Goal: Register for event/course: Sign up to attend an event or enroll in a course

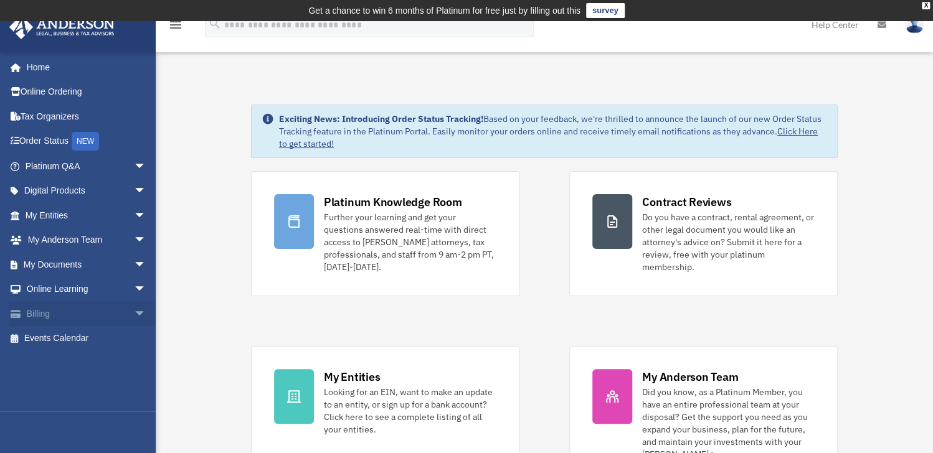
click at [112, 315] on link "Billing arrow_drop_down" at bounding box center [87, 313] width 156 height 25
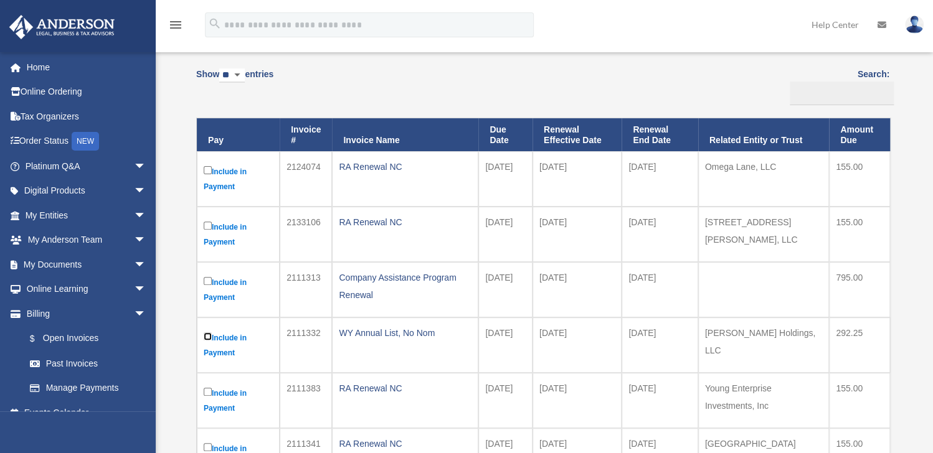
scroll to position [311, 0]
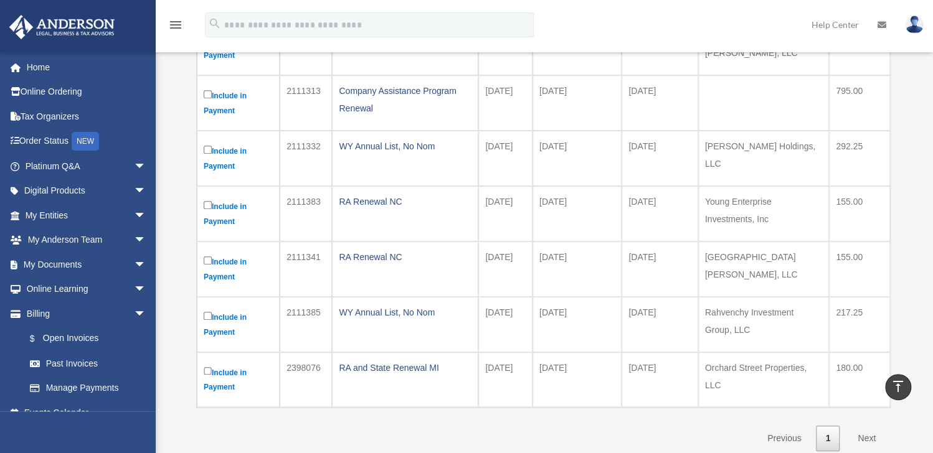
click at [205, 199] on label "Include in Payment" at bounding box center [238, 214] width 69 height 31
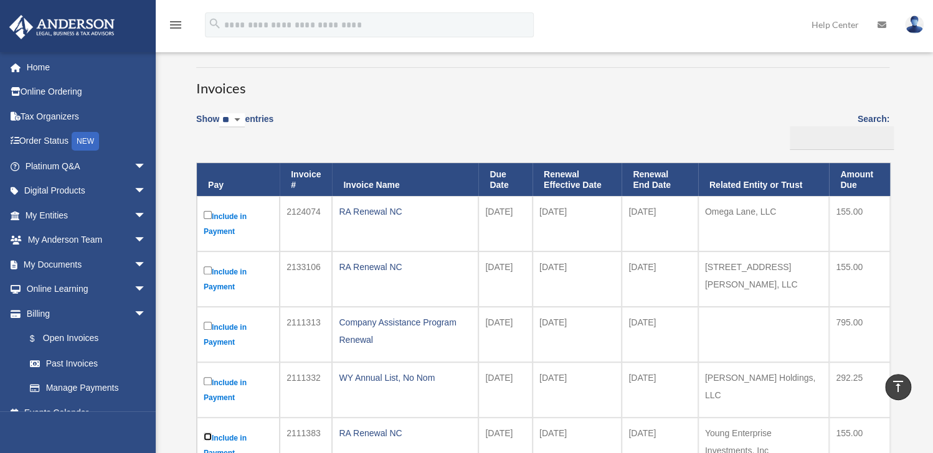
scroll to position [0, 0]
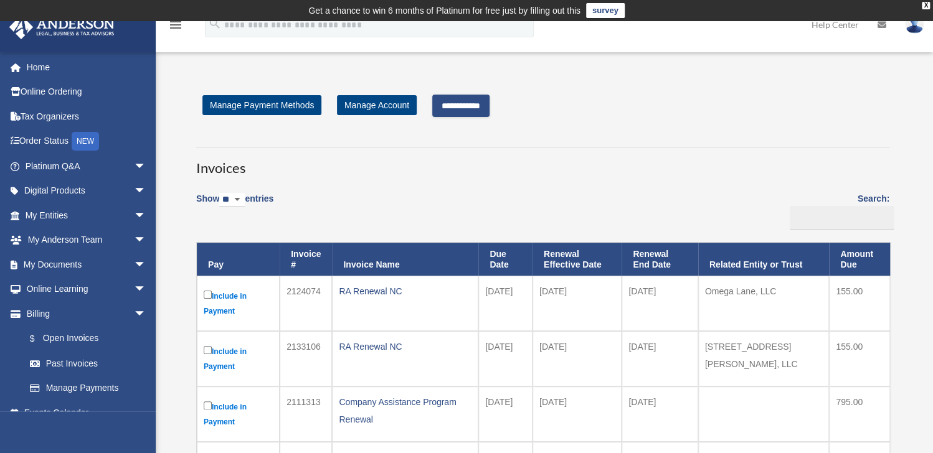
click at [480, 111] on input "**********" at bounding box center [460, 106] width 57 height 22
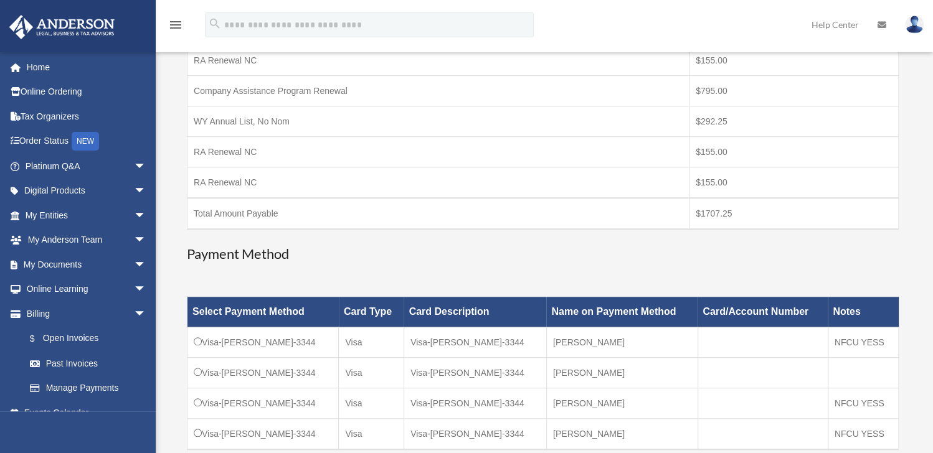
scroll to position [311, 0]
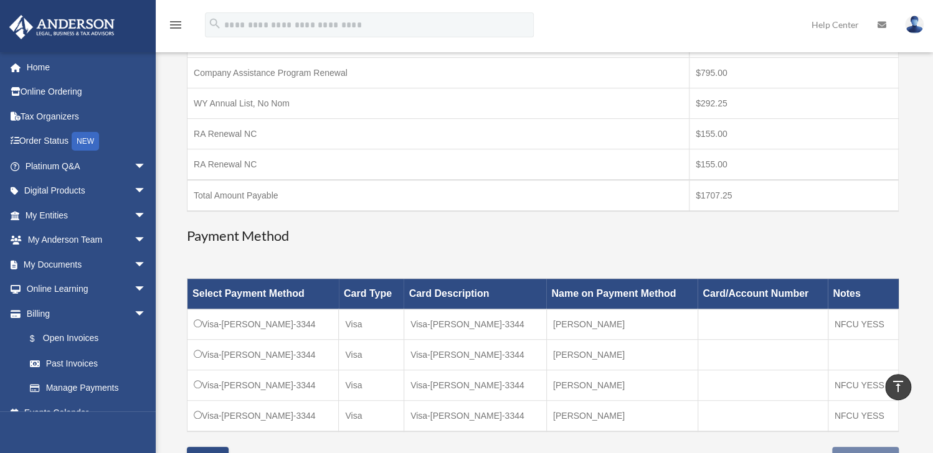
click at [236, 323] on td "Visa-Abel-Young-3344" at bounding box center [262, 325] width 151 height 31
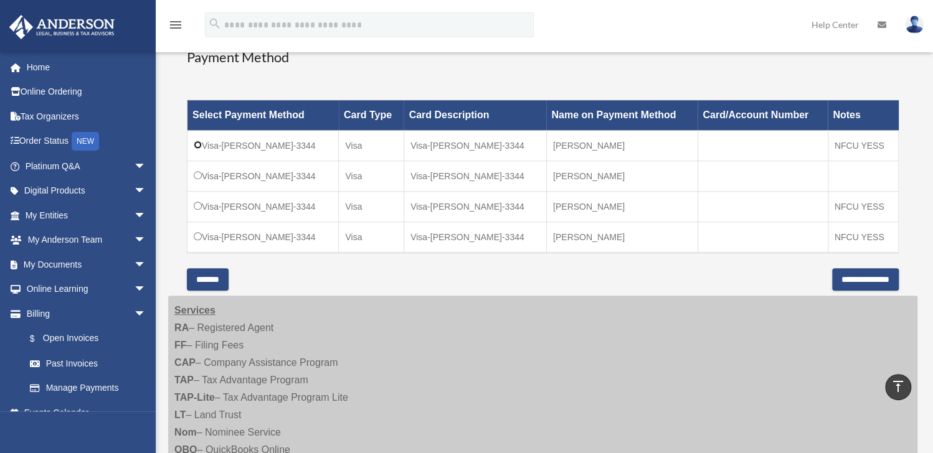
scroll to position [561, 0]
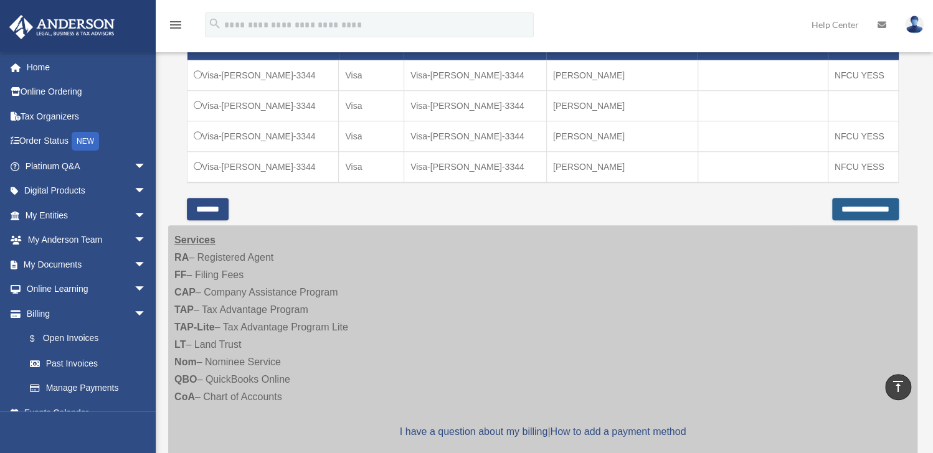
click at [879, 206] on input "**********" at bounding box center [865, 209] width 67 height 22
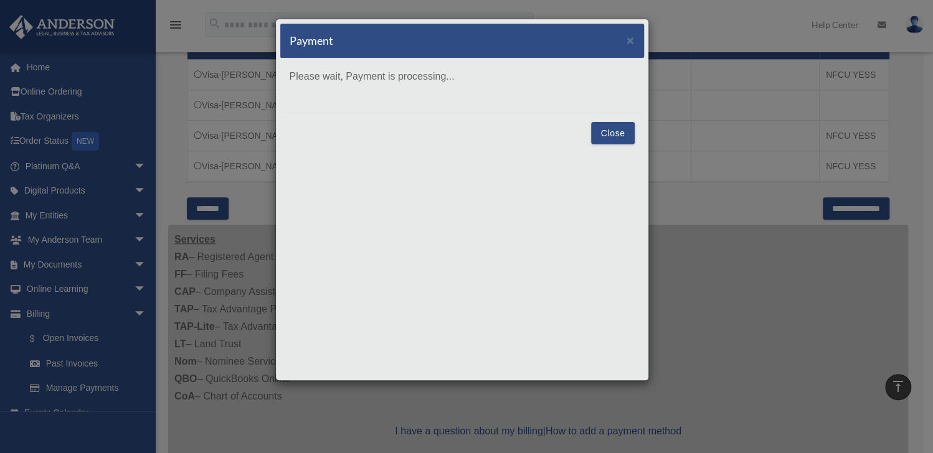
click at [609, 133] on button "Close" at bounding box center [612, 133] width 43 height 22
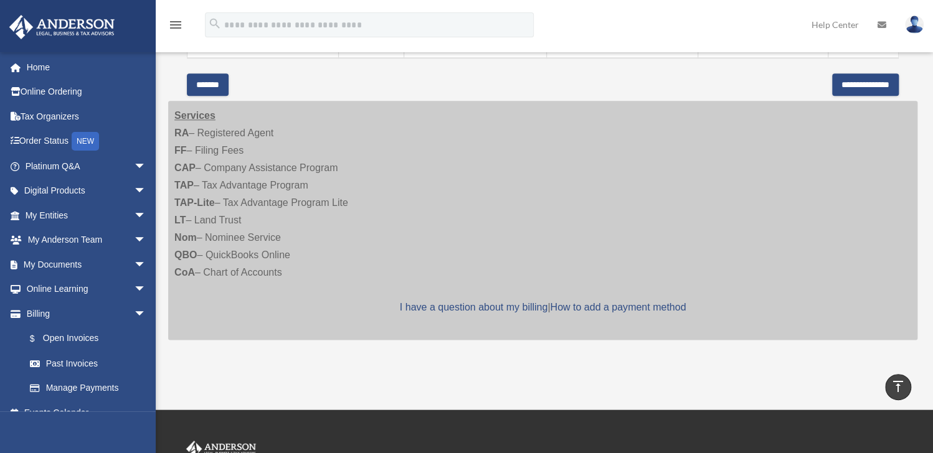
scroll to position [498, 0]
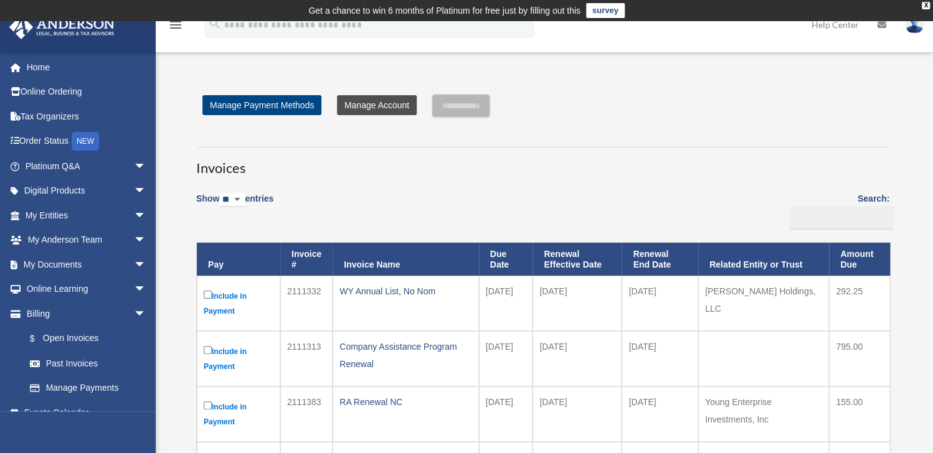
click at [369, 110] on link "Manage Account" at bounding box center [377, 105] width 80 height 20
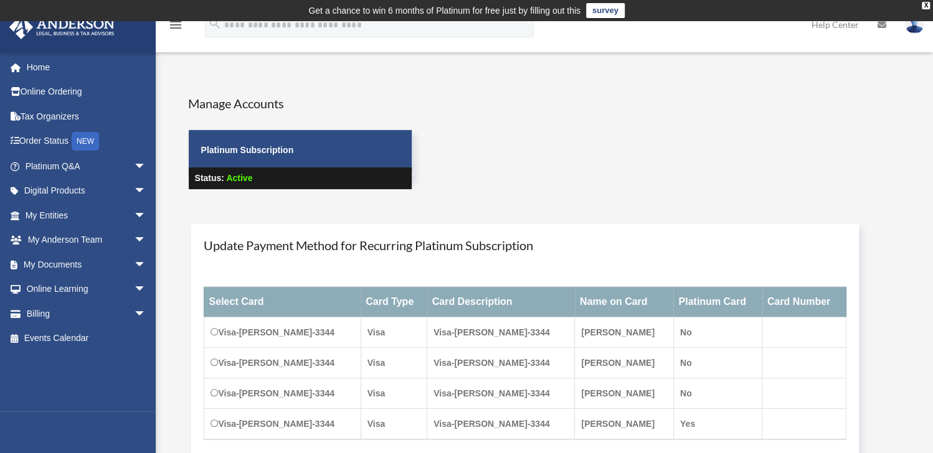
click at [178, 30] on icon "menu" at bounding box center [175, 24] width 15 height 15
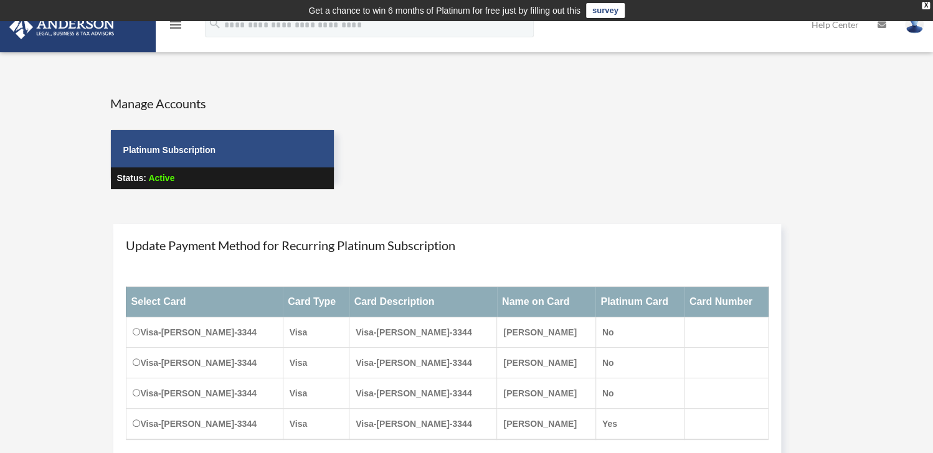
click at [178, 30] on icon "menu" at bounding box center [175, 24] width 15 height 15
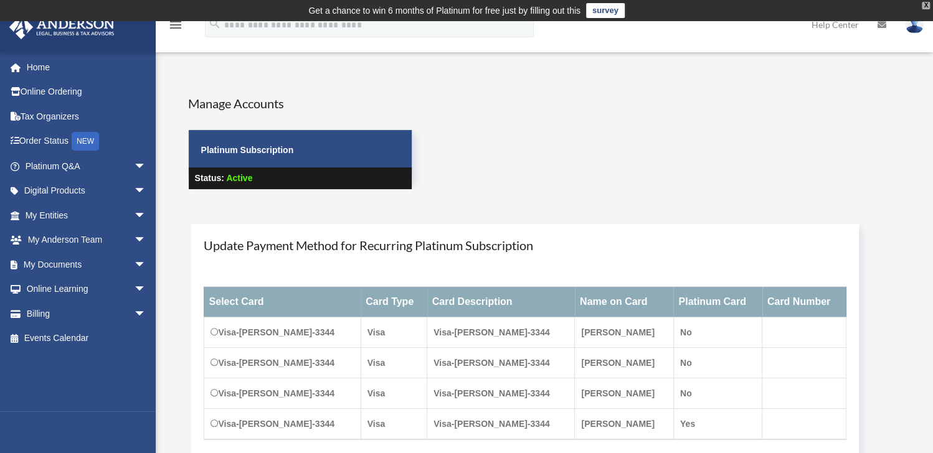
click at [923, 4] on div "X" at bounding box center [926, 5] width 8 height 7
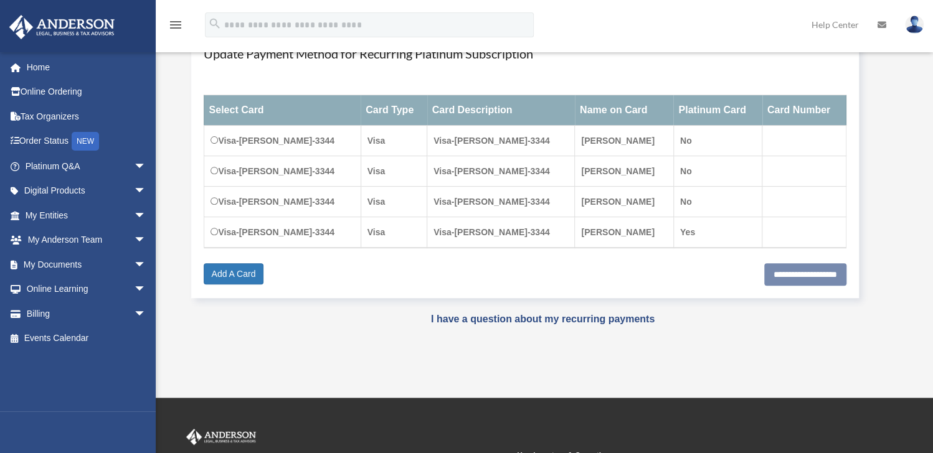
scroll to position [187, 0]
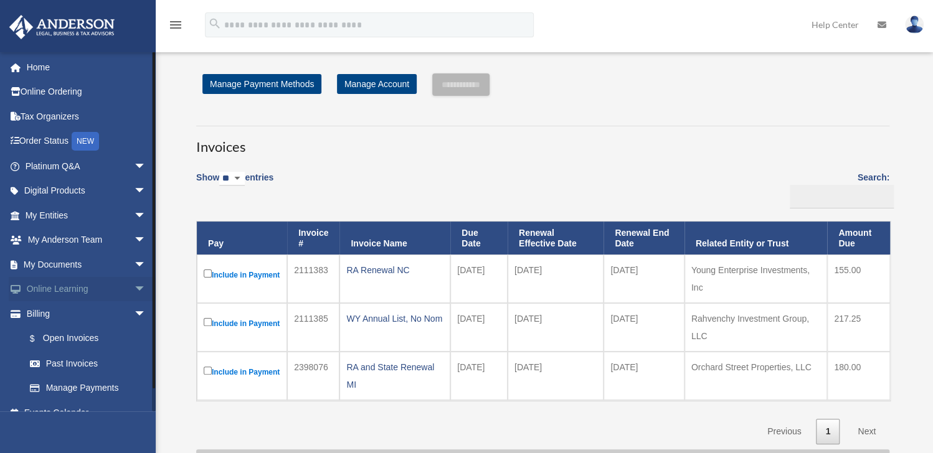
click at [134, 285] on span "arrow_drop_down" at bounding box center [146, 290] width 25 height 26
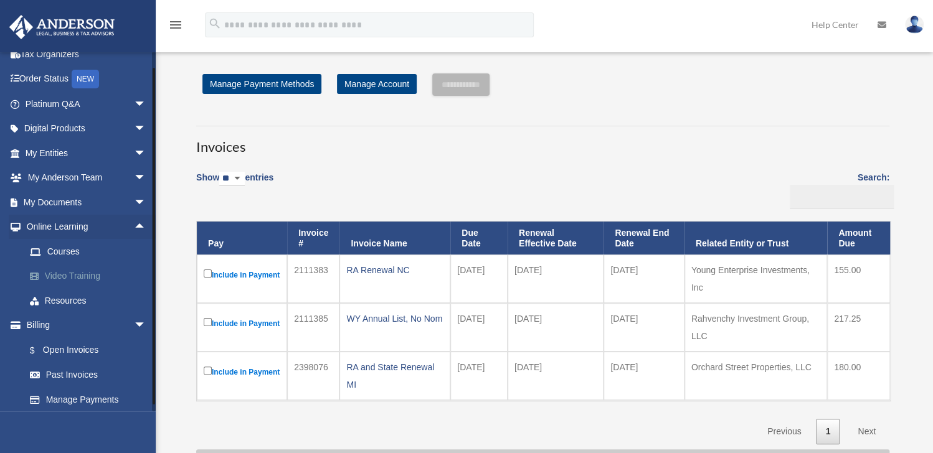
click at [77, 275] on link "Video Training" at bounding box center [91, 276] width 148 height 25
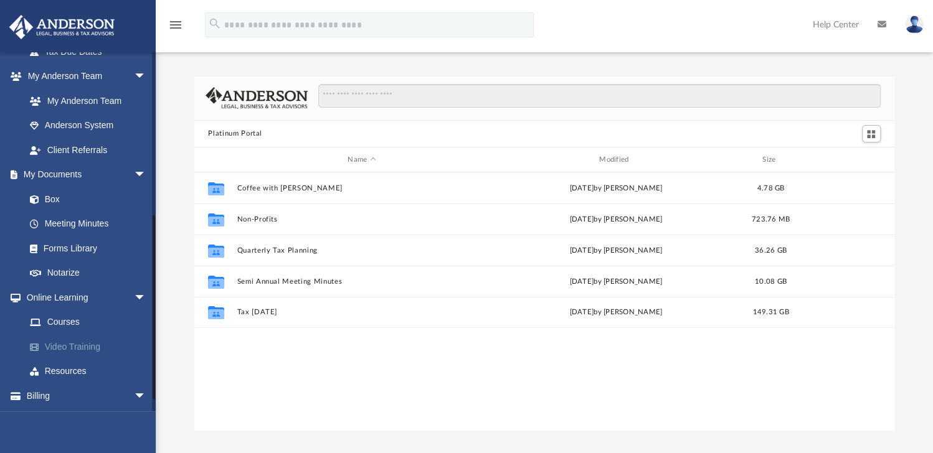
click at [85, 344] on link "Video Training" at bounding box center [91, 346] width 148 height 25
click at [64, 323] on link "Courses" at bounding box center [91, 322] width 148 height 25
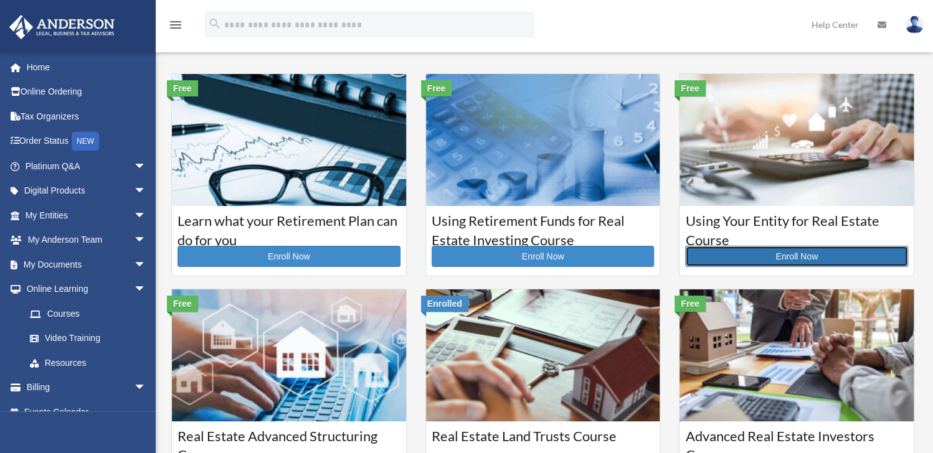
click at [797, 256] on link "Enroll Now" at bounding box center [796, 256] width 223 height 21
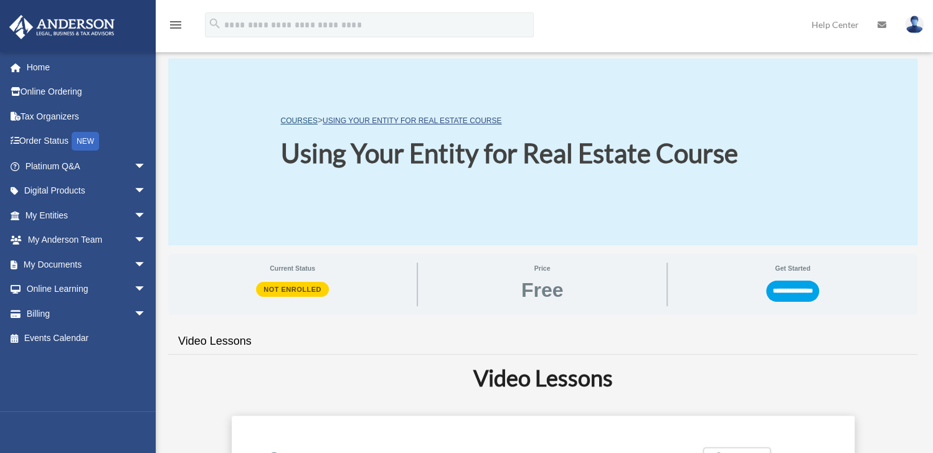
click at [301, 118] on link "COURSES" at bounding box center [298, 120] width 37 height 9
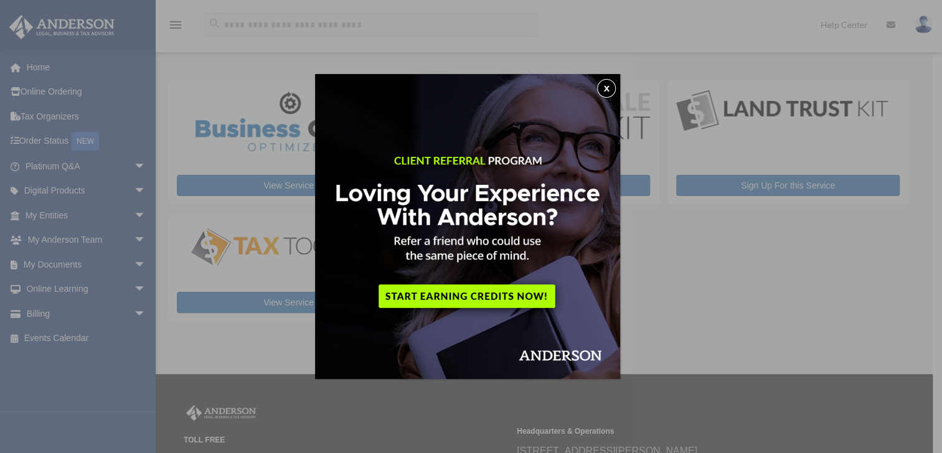
click at [615, 85] on button "x" at bounding box center [606, 88] width 19 height 19
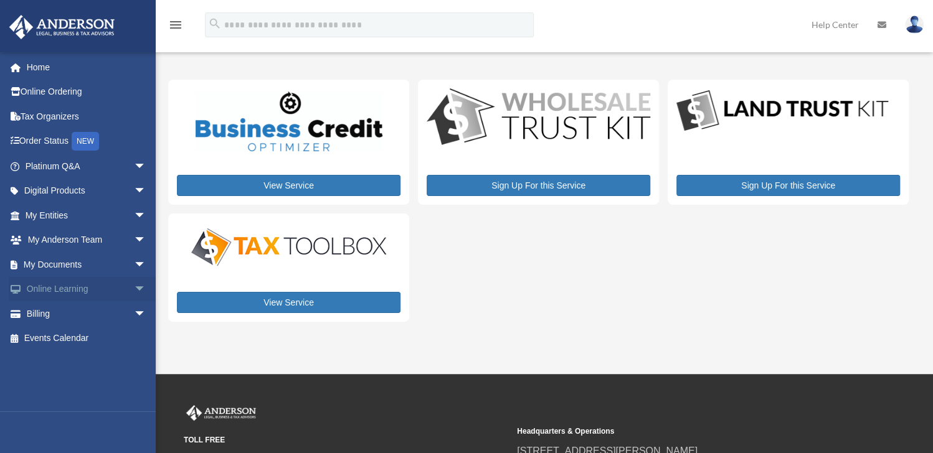
click at [134, 285] on span "arrow_drop_down" at bounding box center [146, 290] width 25 height 26
click at [70, 314] on link "Courses" at bounding box center [91, 313] width 148 height 25
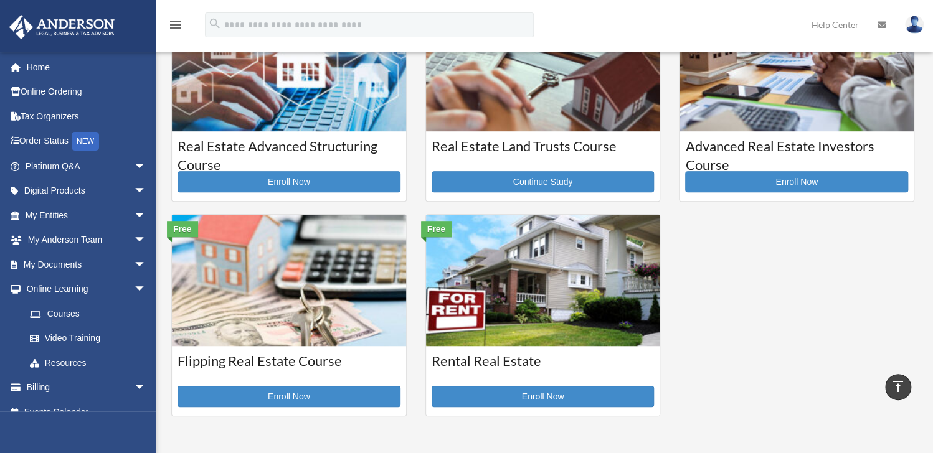
scroll to position [311, 0]
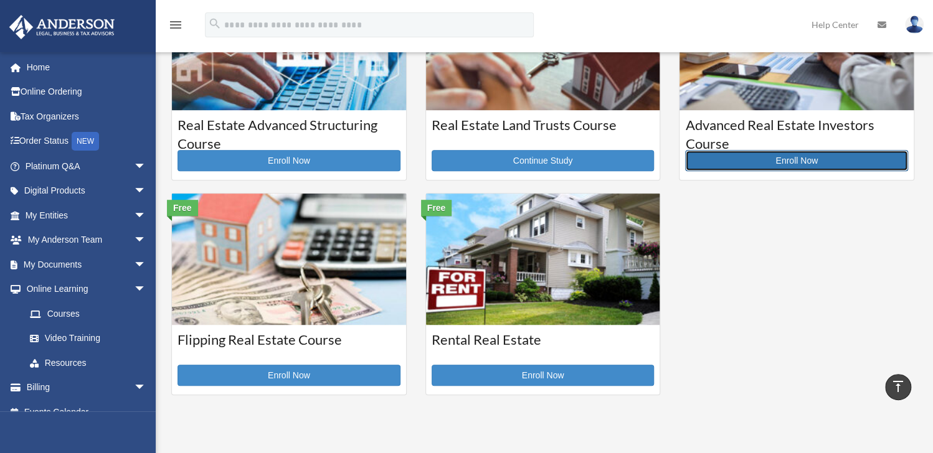
click at [798, 162] on link "Enroll Now" at bounding box center [796, 160] width 223 height 21
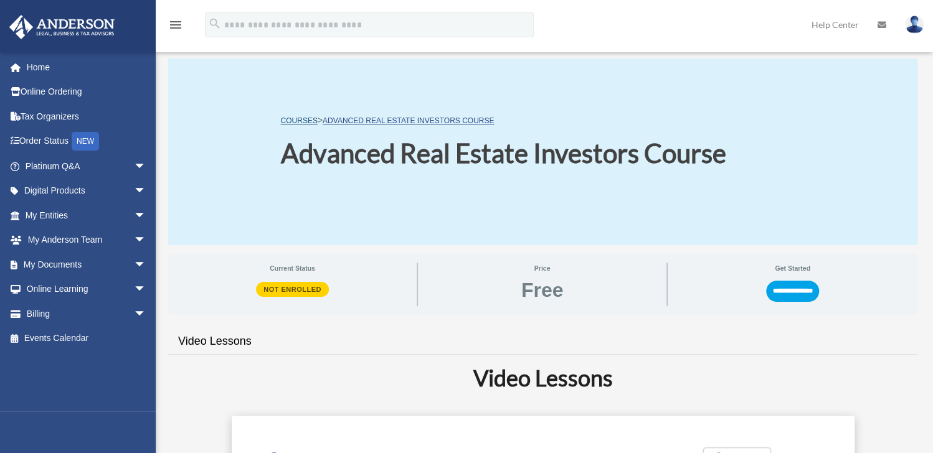
click at [311, 123] on link "COURSES" at bounding box center [298, 120] width 37 height 9
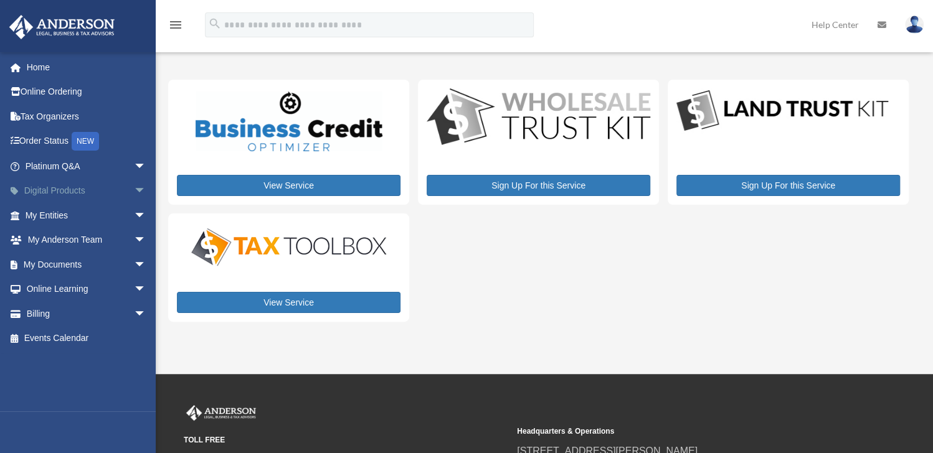
click at [138, 189] on span "arrow_drop_down" at bounding box center [146, 192] width 25 height 26
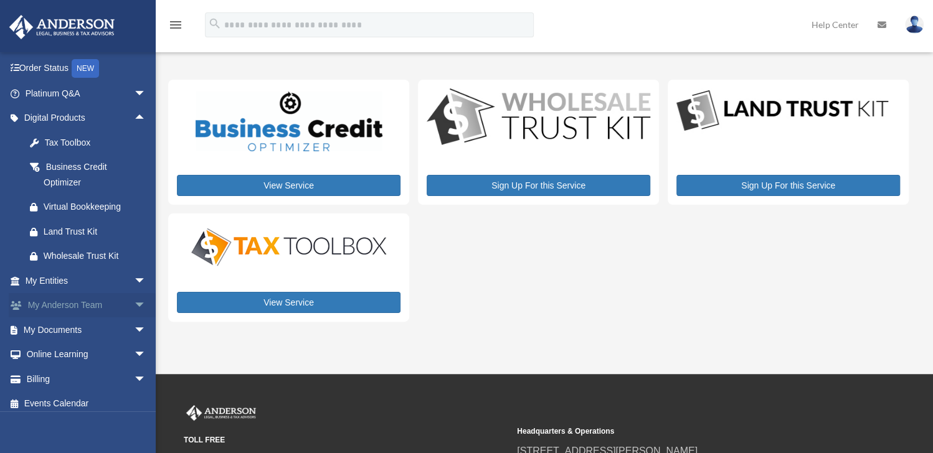
scroll to position [79, 0]
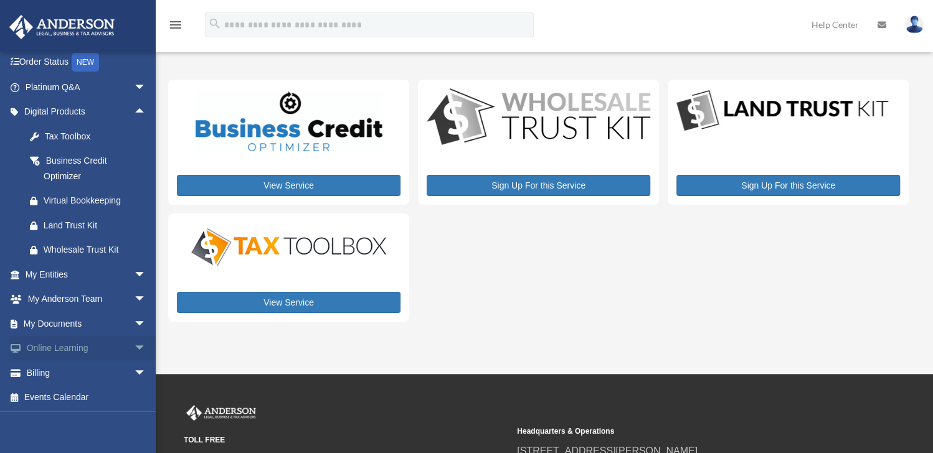
click at [134, 346] on span "arrow_drop_down" at bounding box center [146, 349] width 25 height 26
click at [69, 371] on link "Courses" at bounding box center [91, 373] width 148 height 25
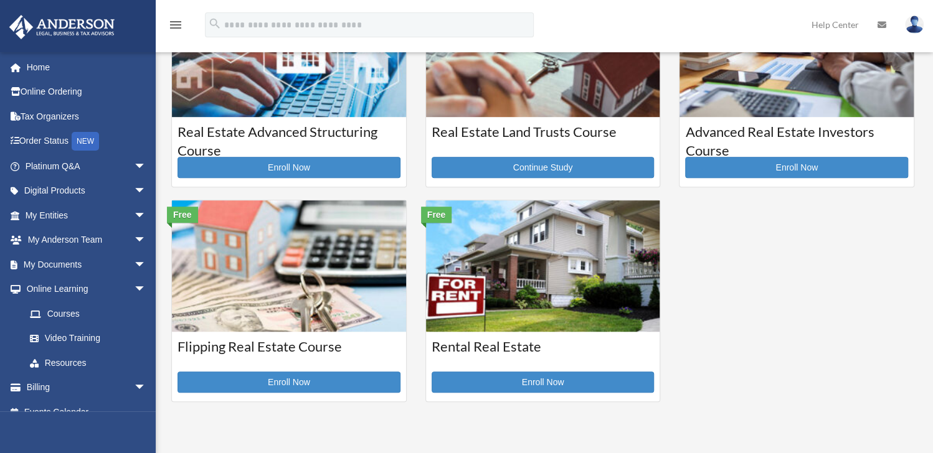
scroll to position [311, 0]
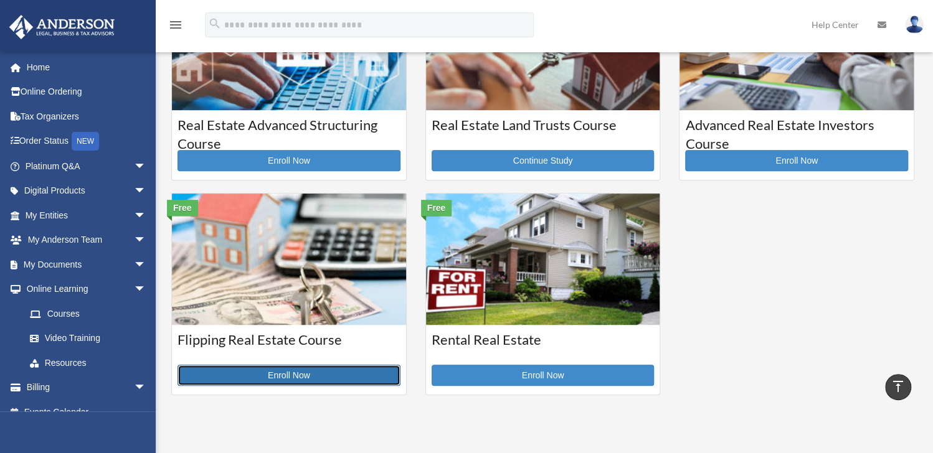
click at [334, 379] on link "Enroll Now" at bounding box center [289, 375] width 223 height 21
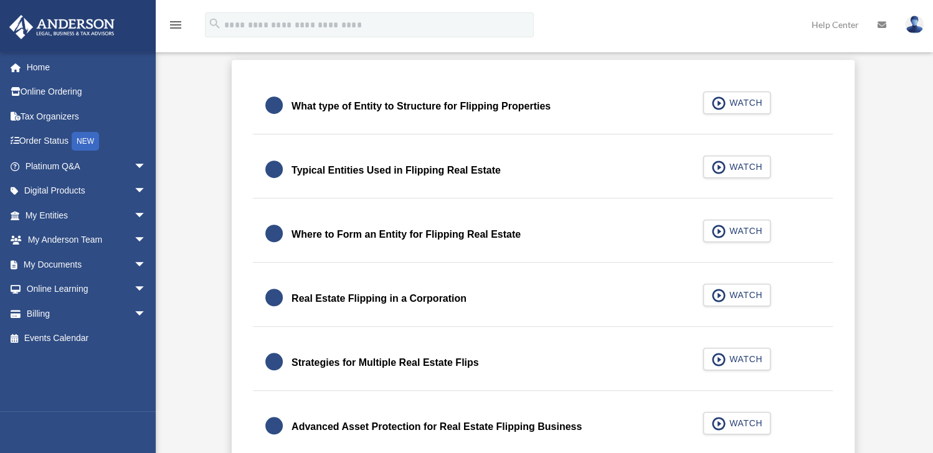
scroll to position [436, 0]
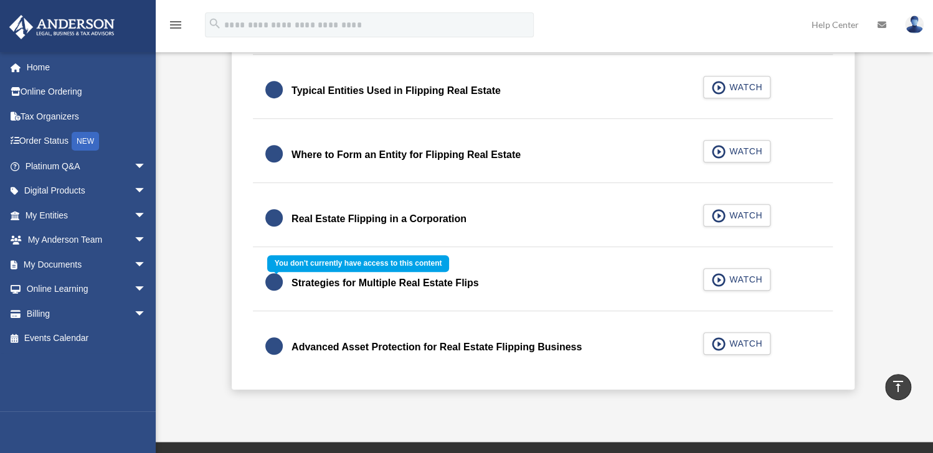
click at [737, 280] on div "Strategies for Multiple Real Estate Flips WATCH" at bounding box center [543, 283] width 610 height 55
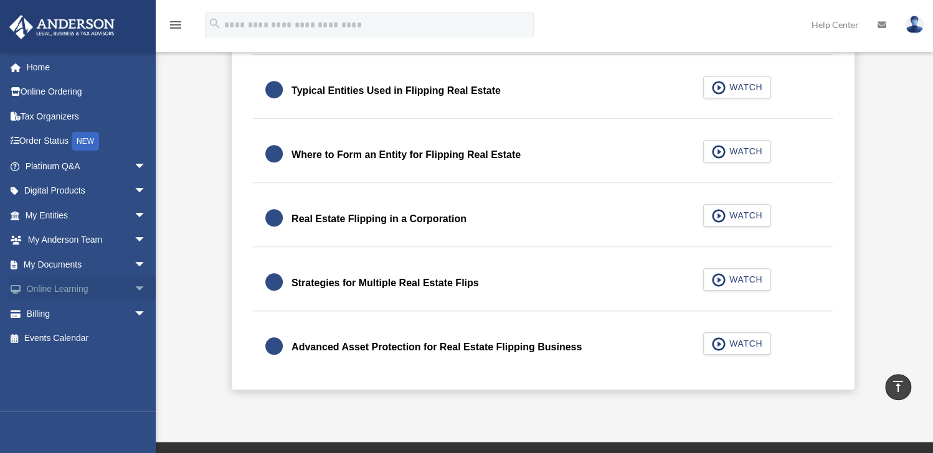
click at [134, 290] on span "arrow_drop_down" at bounding box center [146, 290] width 25 height 26
click at [62, 359] on link "Resources" at bounding box center [91, 363] width 148 height 25
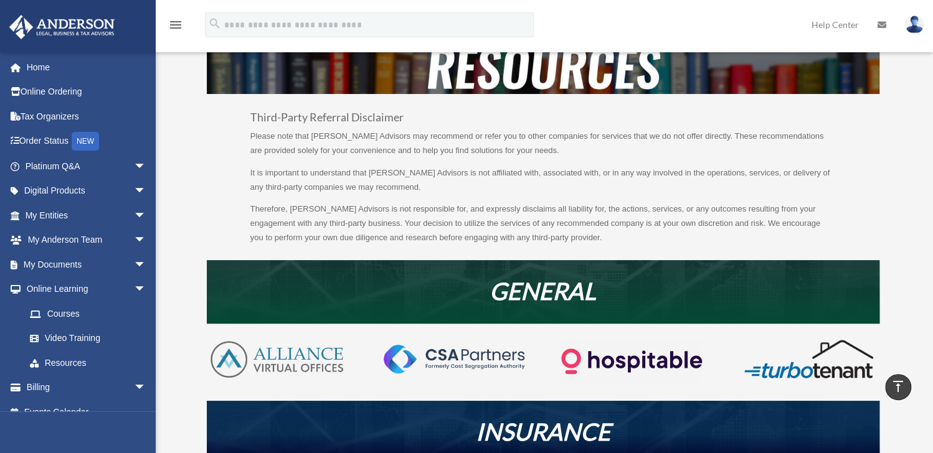
scroll to position [62, 0]
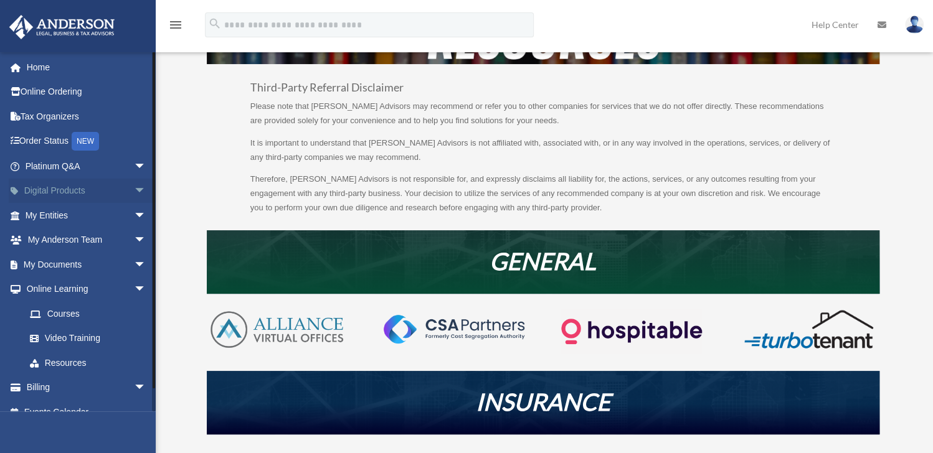
click at [134, 186] on span "arrow_drop_down" at bounding box center [146, 192] width 25 height 26
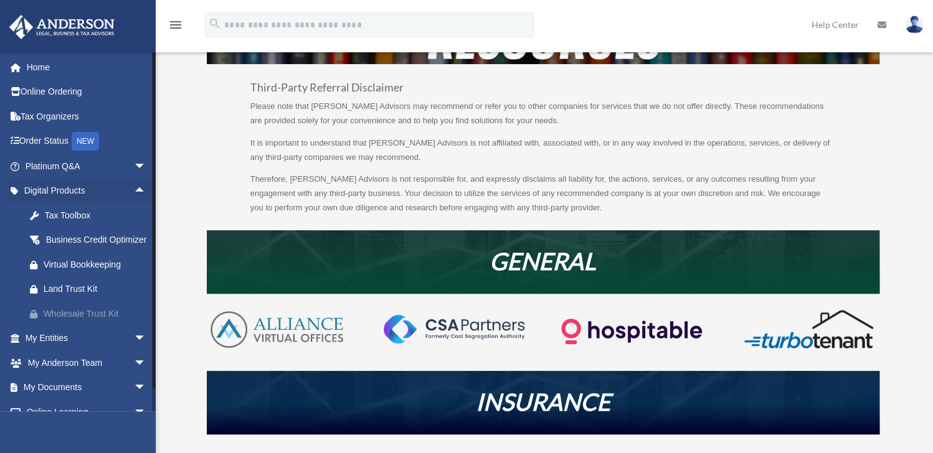
click at [81, 322] on div "Wholesale Trust Kit" at bounding box center [97, 314] width 106 height 16
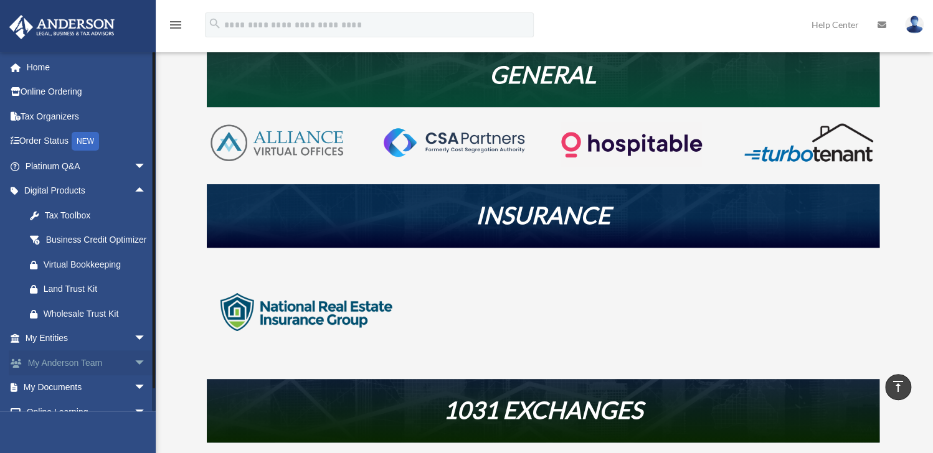
scroll to position [0, 0]
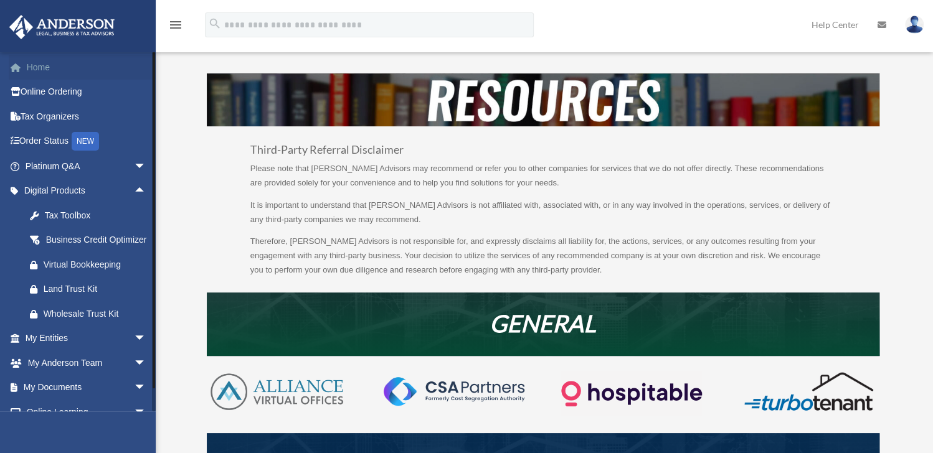
click at [46, 63] on link "Home" at bounding box center [87, 67] width 156 height 25
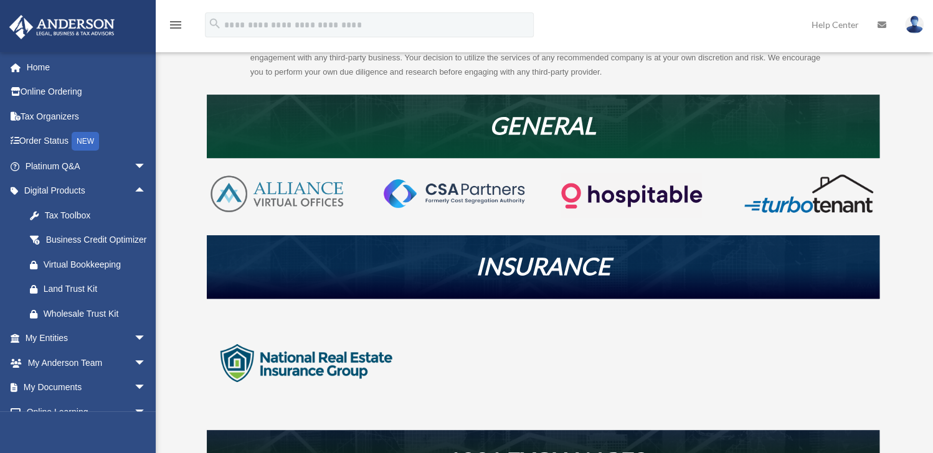
scroll to position [311, 0]
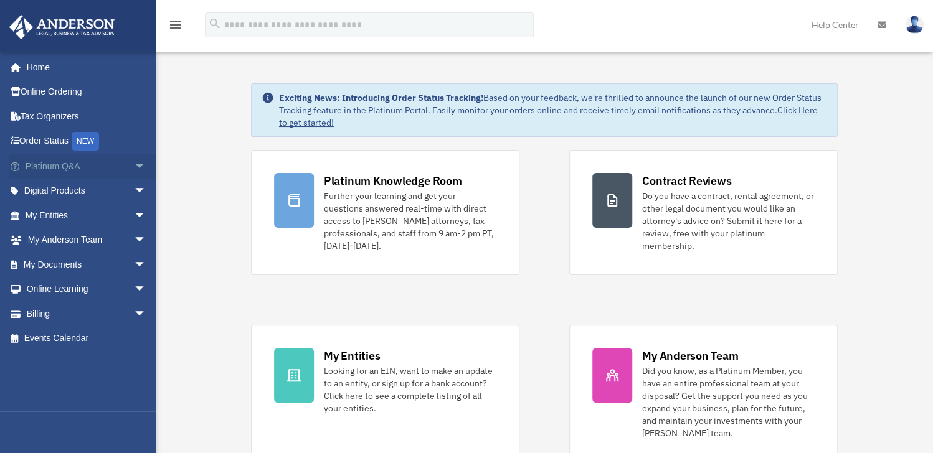
click at [134, 164] on span "arrow_drop_down" at bounding box center [146, 167] width 25 height 26
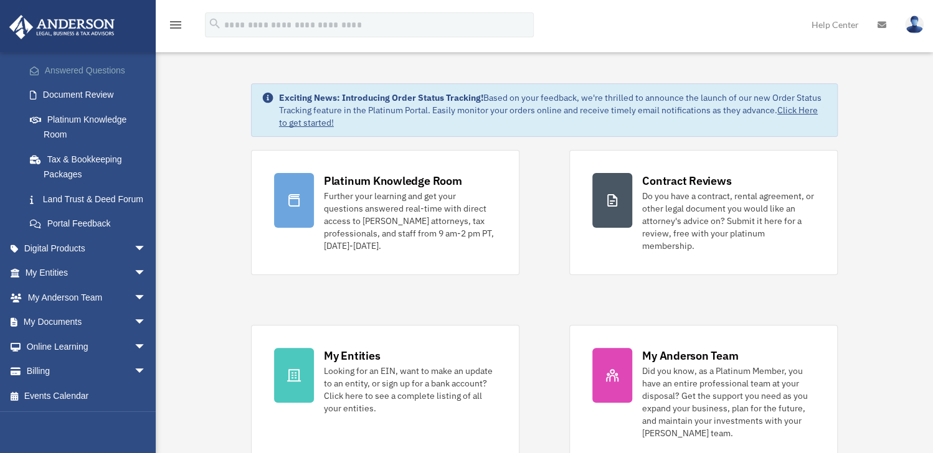
scroll to position [208, 0]
click at [72, 394] on link "Events Calendar" at bounding box center [87, 396] width 156 height 25
